Goal: Check status

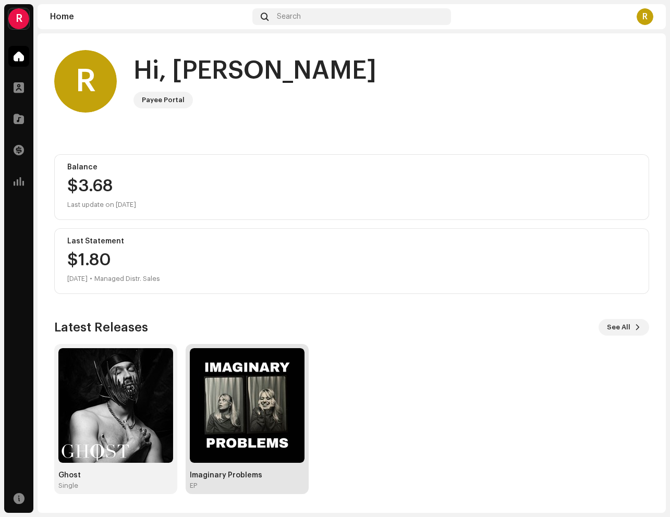
click at [275, 452] on img at bounding box center [247, 405] width 115 height 115
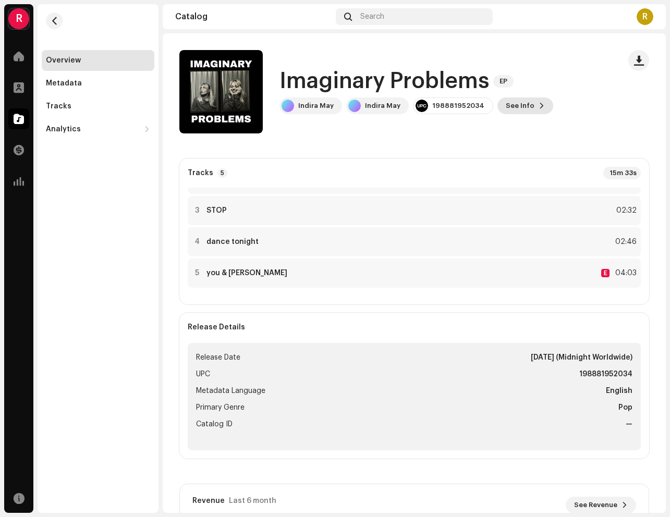
click at [514, 105] on span "See Info" at bounding box center [520, 105] width 29 height 21
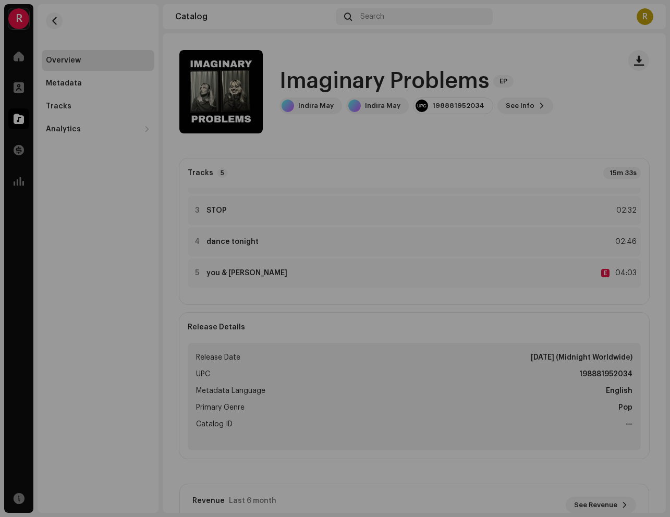
click at [553, 67] on div "Imaginary Problems 2593748 Metadata Distribution Metadata Language English Rele…" at bounding box center [335, 258] width 670 height 517
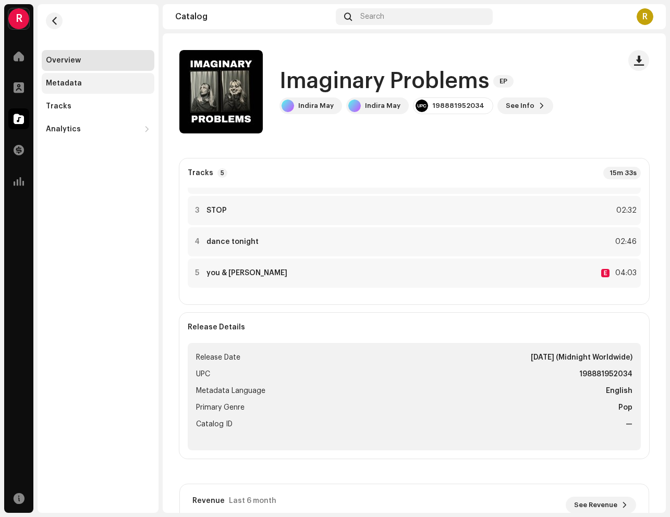
click at [84, 83] on div "Metadata" at bounding box center [98, 83] width 104 height 8
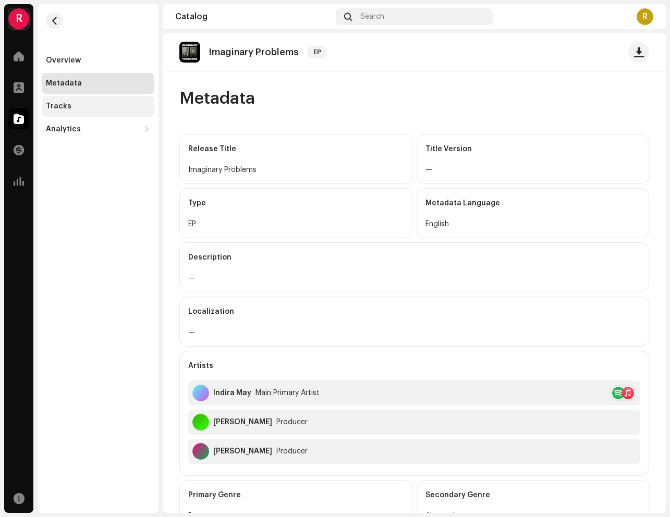
click at [56, 106] on div "Tracks" at bounding box center [59, 106] width 26 height 8
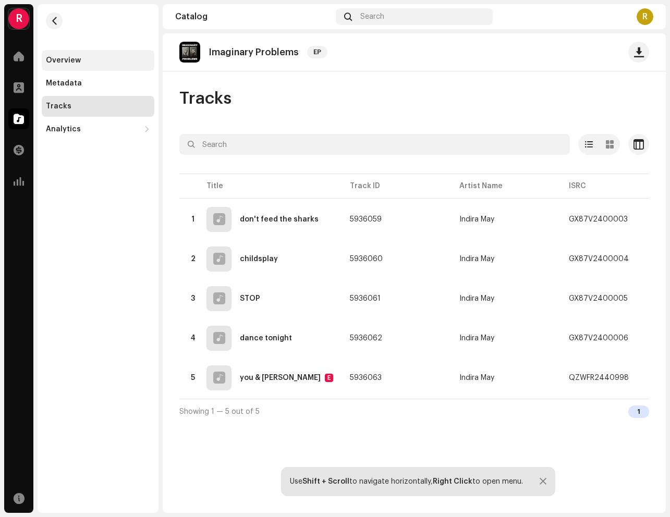
click at [62, 60] on div "Overview" at bounding box center [63, 60] width 35 height 8
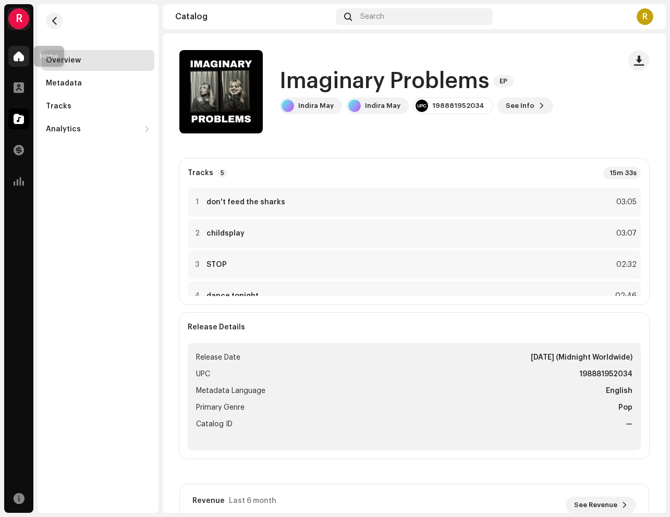
click at [10, 57] on div at bounding box center [18, 56] width 21 height 21
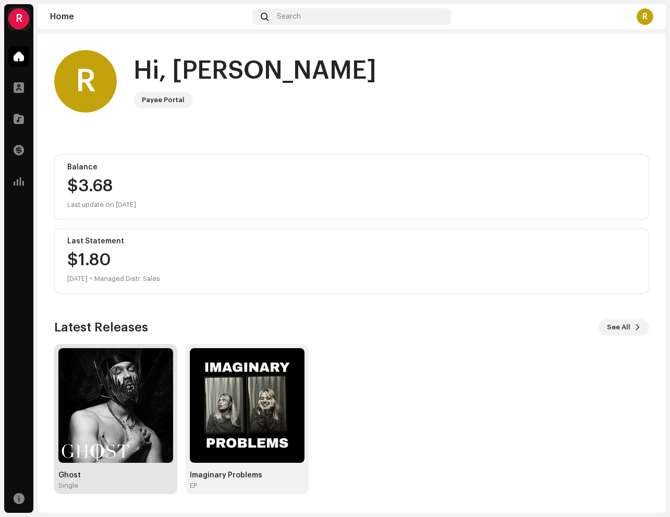
click at [78, 437] on img at bounding box center [115, 405] width 115 height 115
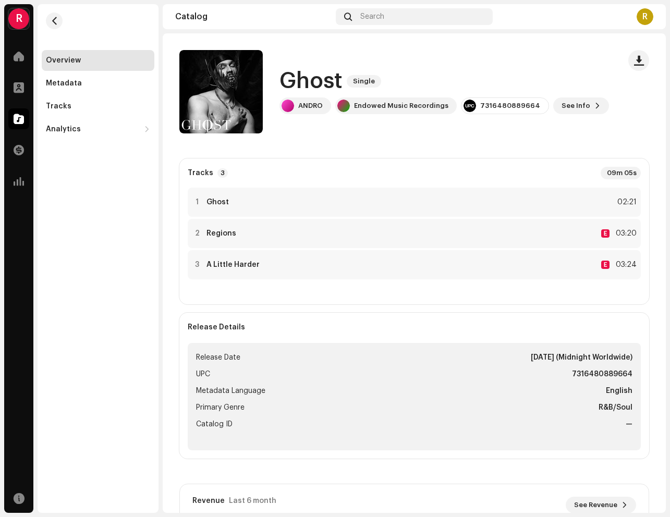
click at [445, 164] on div "Tracks 3 09m 05s 1 Ghost 02:21 2 Regions E 03:20 3 A Little Harder E 03:24" at bounding box center [414, 231] width 470 height 146
click at [11, 60] on div at bounding box center [18, 56] width 21 height 21
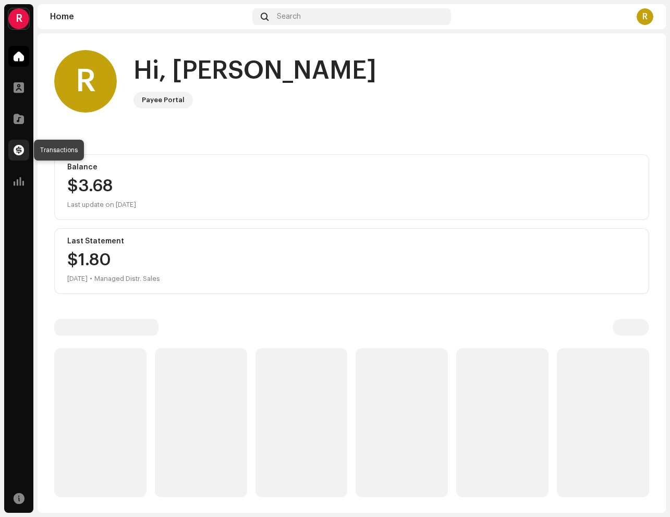
click at [17, 151] on span at bounding box center [19, 150] width 10 height 8
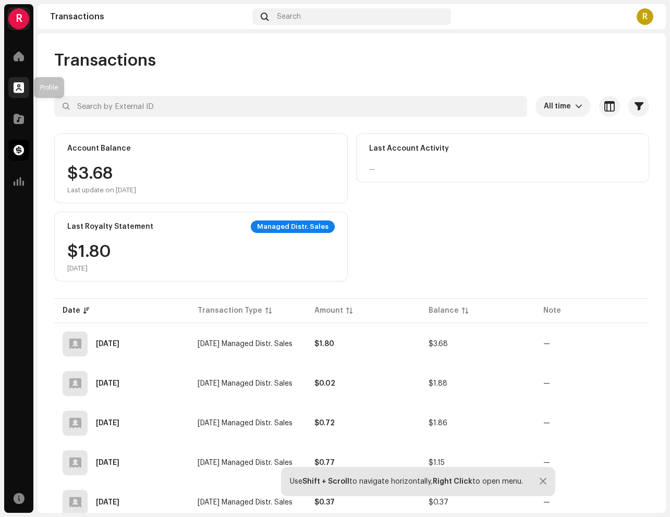
click at [17, 92] on span at bounding box center [19, 87] width 10 height 8
click at [18, 66] on div at bounding box center [18, 56] width 21 height 21
